Goal: Task Accomplishment & Management: Use online tool/utility

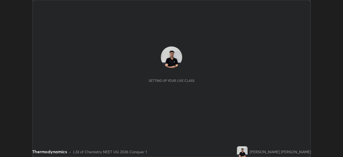
scroll to position [157, 343]
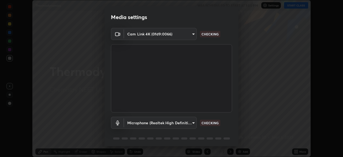
click at [297, 151] on div "Media settings Cam Link 4K (0fd9:0066) a3d1e63d3991e7523db5491010b6dcb93186c3c4…" at bounding box center [171, 78] width 343 height 157
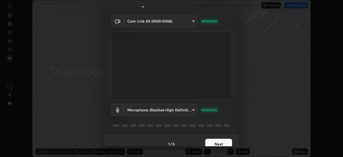
scroll to position [19, 0]
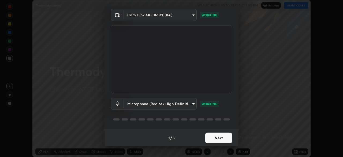
click at [215, 137] on button "Next" at bounding box center [219, 138] width 27 height 11
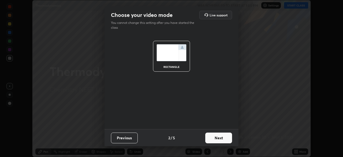
scroll to position [0, 0]
click at [211, 137] on button "Next" at bounding box center [219, 138] width 27 height 11
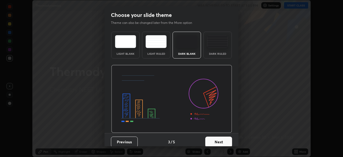
click at [217, 53] on div "Dark Ruled" at bounding box center [217, 53] width 21 height 3
click at [210, 140] on button "Next" at bounding box center [219, 142] width 27 height 11
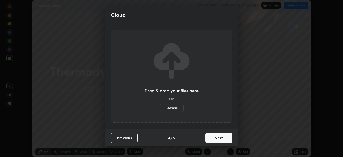
click at [215, 138] on button "Next" at bounding box center [219, 138] width 27 height 11
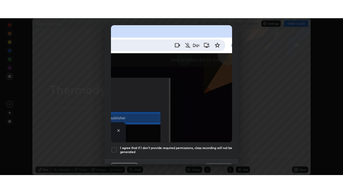
scroll to position [129, 0]
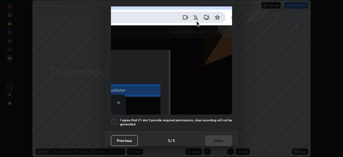
click at [116, 119] on div at bounding box center [114, 122] width 6 height 6
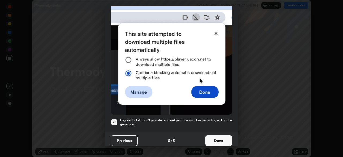
click at [211, 137] on button "Done" at bounding box center [219, 140] width 27 height 11
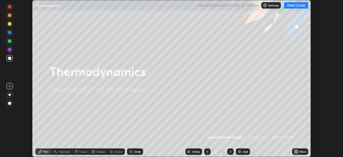
click at [295, 151] on icon at bounding box center [295, 150] width 1 height 1
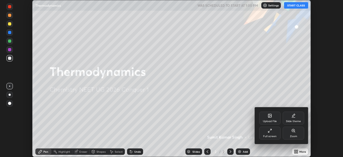
click at [272, 134] on div "Full screen" at bounding box center [269, 133] width 21 height 13
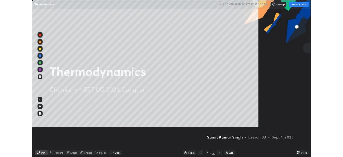
scroll to position [193, 343]
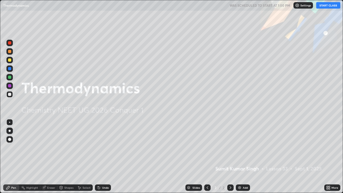
click at [321, 7] on button "START CLASS" at bounding box center [329, 5] width 24 height 6
click at [241, 157] on div "Add" at bounding box center [243, 188] width 14 height 6
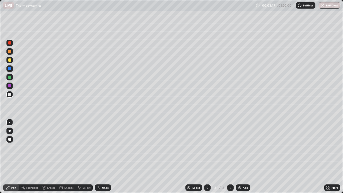
click at [12, 139] on div at bounding box center [9, 139] width 6 height 6
click at [239, 157] on img at bounding box center [240, 188] width 4 height 4
click at [240, 157] on img at bounding box center [240, 188] width 4 height 4
click at [207, 157] on icon at bounding box center [208, 187] width 2 height 3
click at [230, 157] on icon at bounding box center [231, 188] width 4 height 4
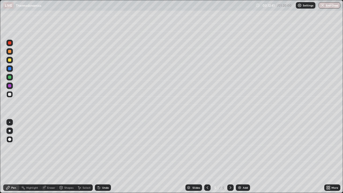
click at [107, 157] on div "Undo" at bounding box center [105, 187] width 7 height 3
click at [9, 86] on div at bounding box center [9, 85] width 3 height 3
click at [242, 157] on div "Add" at bounding box center [243, 188] width 14 height 6
click at [9, 95] on div at bounding box center [9, 94] width 3 height 3
click at [49, 157] on div "Eraser" at bounding box center [51, 187] width 8 height 3
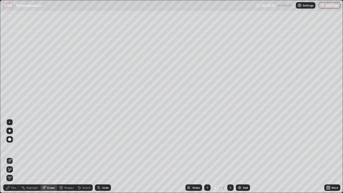
click at [14, 157] on div "Pen" at bounding box center [11, 188] width 16 height 6
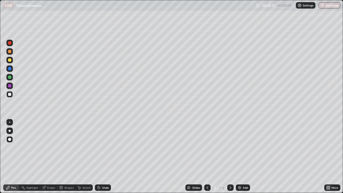
click at [238, 157] on img at bounding box center [240, 188] width 4 height 4
click at [205, 157] on div at bounding box center [207, 188] width 6 height 6
click at [230, 157] on icon at bounding box center [231, 188] width 4 height 4
click at [240, 157] on div "Add" at bounding box center [243, 188] width 14 height 6
click at [10, 157] on div "Pen" at bounding box center [11, 188] width 16 height 6
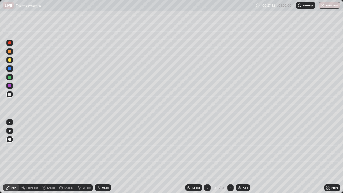
click at [11, 42] on div at bounding box center [9, 42] width 3 height 3
click at [105, 157] on div "Undo" at bounding box center [105, 187] width 7 height 3
click at [106, 157] on div "Undo" at bounding box center [103, 188] width 16 height 6
click at [106, 157] on div "Undo" at bounding box center [102, 187] width 18 height 11
click at [107, 157] on div "Undo" at bounding box center [103, 188] width 16 height 6
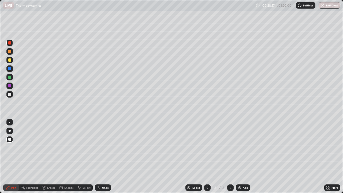
click at [109, 157] on div "Undo" at bounding box center [103, 188] width 16 height 6
click at [9, 94] on div at bounding box center [9, 94] width 3 height 3
click at [240, 157] on img at bounding box center [240, 188] width 4 height 4
click at [11, 88] on div at bounding box center [9, 86] width 6 height 6
click at [9, 44] on div at bounding box center [9, 42] width 3 height 3
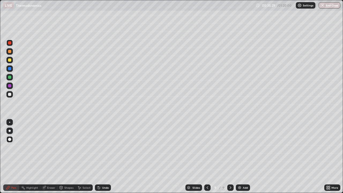
click at [61, 157] on icon at bounding box center [61, 188] width 4 height 4
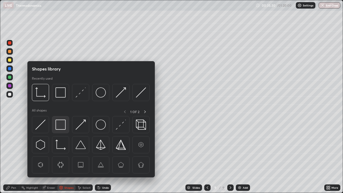
click at [57, 125] on img at bounding box center [61, 125] width 10 height 10
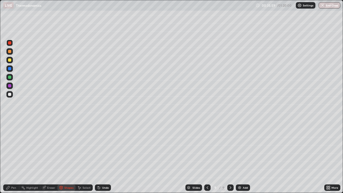
click at [241, 157] on img at bounding box center [240, 188] width 4 height 4
click at [11, 86] on div at bounding box center [9, 85] width 3 height 3
click at [12, 157] on div "Pen" at bounding box center [11, 187] width 16 height 11
click at [10, 139] on div at bounding box center [9, 139] width 3 height 3
click at [11, 94] on div at bounding box center [9, 94] width 3 height 3
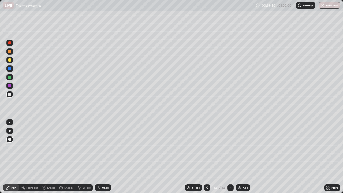
click at [240, 157] on img at bounding box center [240, 188] width 4 height 4
click at [9, 86] on div at bounding box center [9, 85] width 3 height 3
click at [240, 157] on img at bounding box center [240, 188] width 4 height 4
click at [9, 94] on div at bounding box center [9, 94] width 3 height 3
click at [239, 157] on img at bounding box center [240, 188] width 4 height 4
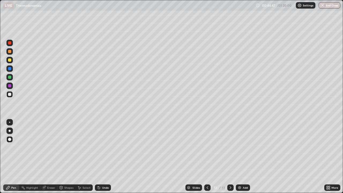
click at [99, 157] on icon at bounding box center [99, 188] width 4 height 4
click at [238, 157] on img at bounding box center [240, 188] width 4 height 4
click at [206, 157] on icon at bounding box center [208, 188] width 4 height 4
click at [232, 157] on div at bounding box center [231, 187] width 6 height 11
click at [207, 157] on icon at bounding box center [208, 188] width 4 height 4
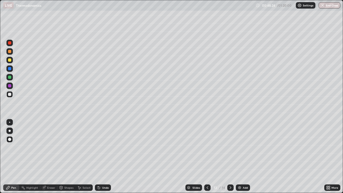
click at [207, 157] on icon at bounding box center [208, 188] width 4 height 4
click at [208, 157] on div at bounding box center [207, 188] width 6 height 6
click at [207, 157] on icon at bounding box center [208, 188] width 4 height 4
click at [230, 157] on icon at bounding box center [231, 188] width 4 height 4
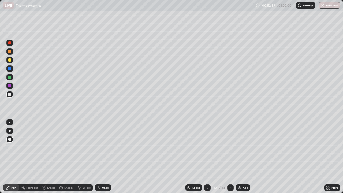
click at [230, 157] on icon at bounding box center [231, 188] width 4 height 4
click at [232, 157] on icon at bounding box center [231, 188] width 4 height 4
click at [238, 157] on img at bounding box center [240, 188] width 4 height 4
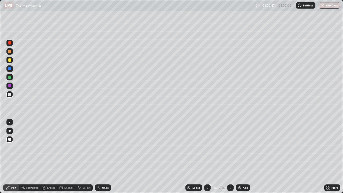
click at [64, 157] on div "Shapes" at bounding box center [66, 188] width 18 height 6
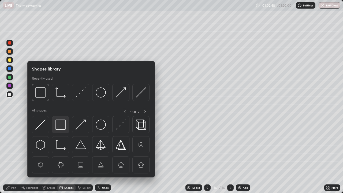
click at [62, 124] on img at bounding box center [61, 125] width 10 height 10
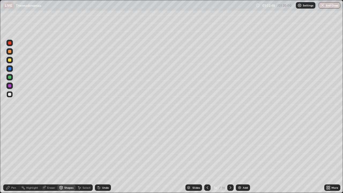
click at [10, 94] on div at bounding box center [9, 94] width 3 height 3
click at [11, 94] on div at bounding box center [9, 94] width 3 height 3
click at [11, 157] on div "Pen" at bounding box center [11, 188] width 16 height 6
click at [10, 85] on div at bounding box center [9, 85] width 3 height 3
click at [11, 45] on div at bounding box center [9, 43] width 6 height 6
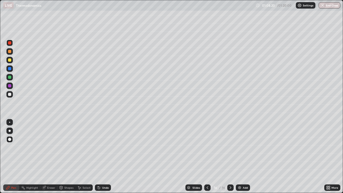
click at [10, 79] on div at bounding box center [9, 77] width 3 height 3
click at [240, 157] on img at bounding box center [240, 188] width 4 height 4
click at [10, 94] on div at bounding box center [9, 94] width 3 height 3
click at [324, 6] on img "button" at bounding box center [323, 5] width 4 height 4
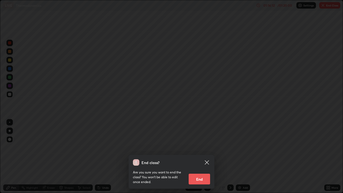
click at [207, 157] on button "End" at bounding box center [199, 179] width 21 height 11
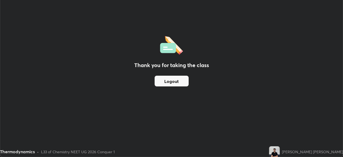
scroll to position [26674, 26487]
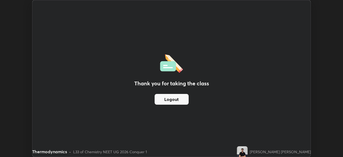
click at [186, 101] on button "Logout" at bounding box center [172, 99] width 34 height 11
